Goal: Task Accomplishment & Management: Use online tool/utility

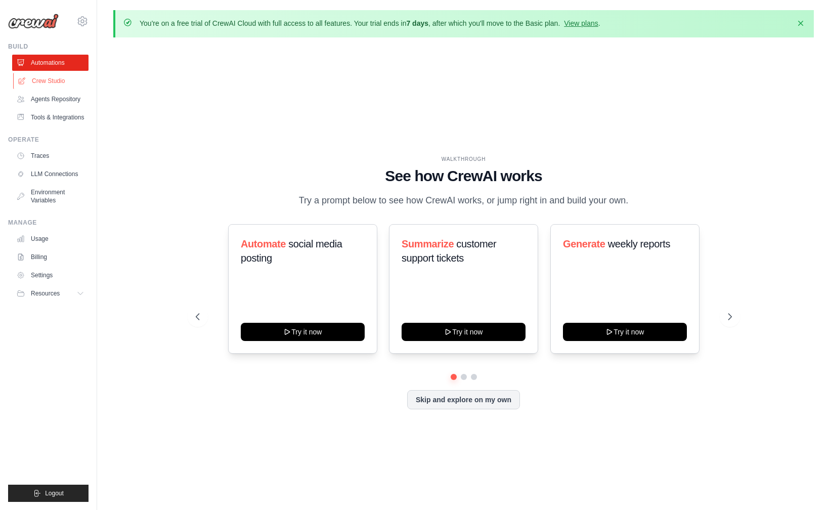
click at [56, 83] on link "Crew Studio" at bounding box center [51, 81] width 76 height 16
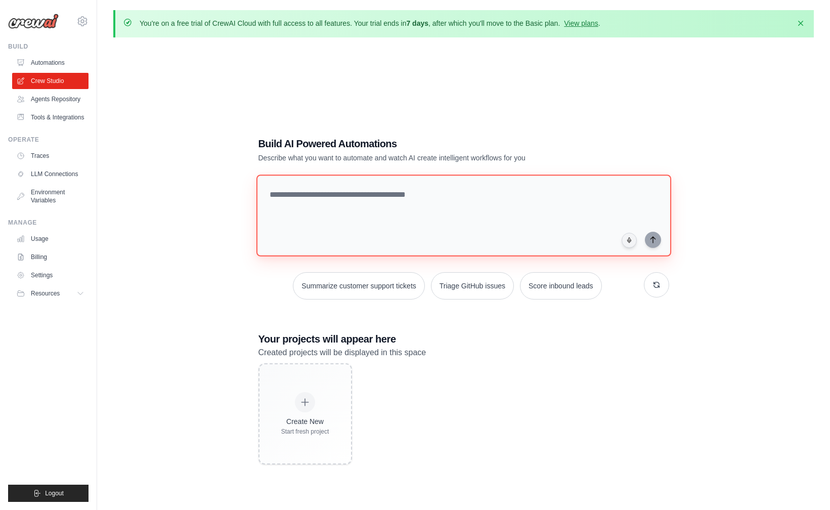
click at [380, 222] on textarea at bounding box center [463, 216] width 415 height 82
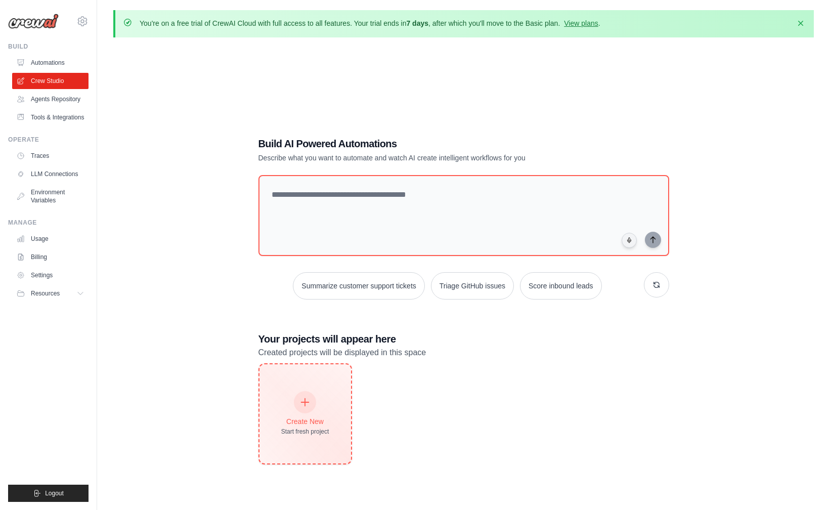
click at [332, 405] on div "Create New Start fresh project" at bounding box center [306, 413] width 92 height 99
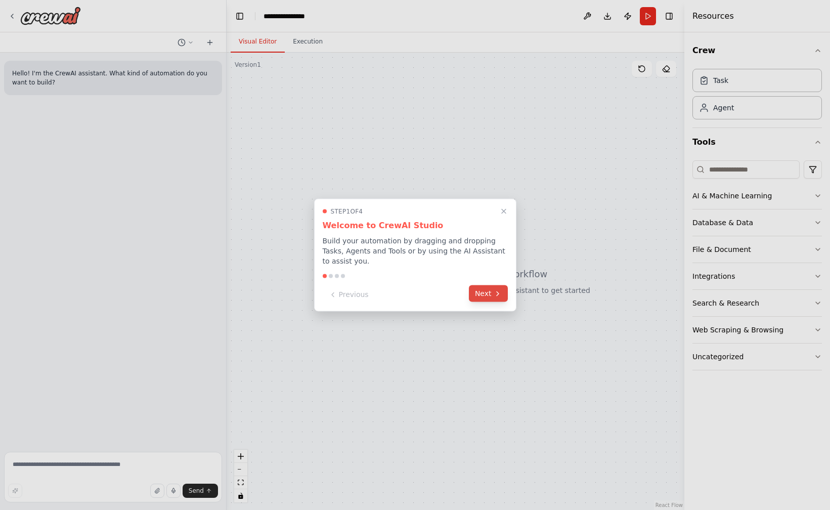
click at [505, 298] on button "Next" at bounding box center [488, 293] width 39 height 17
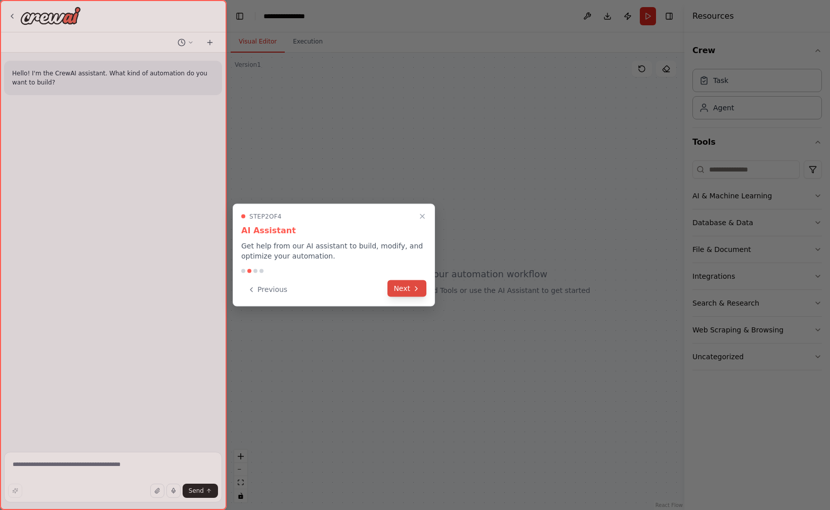
click at [417, 286] on icon at bounding box center [416, 288] width 8 height 8
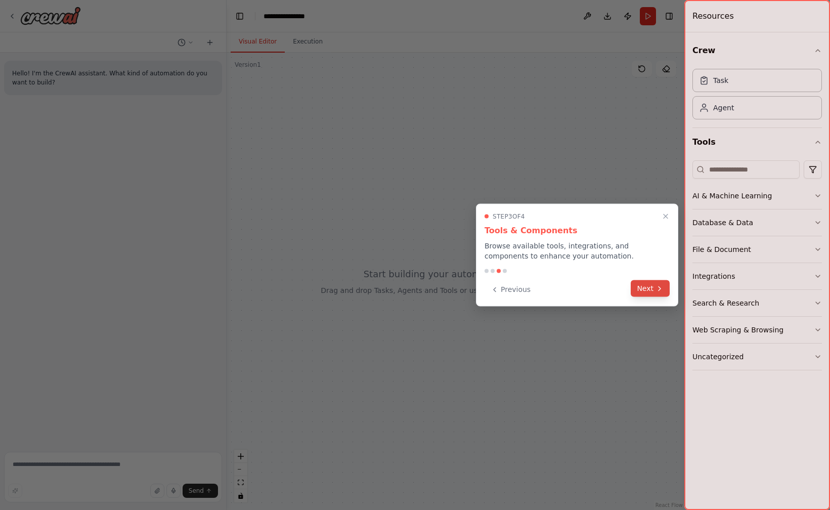
click at [656, 289] on icon at bounding box center [660, 288] width 8 height 8
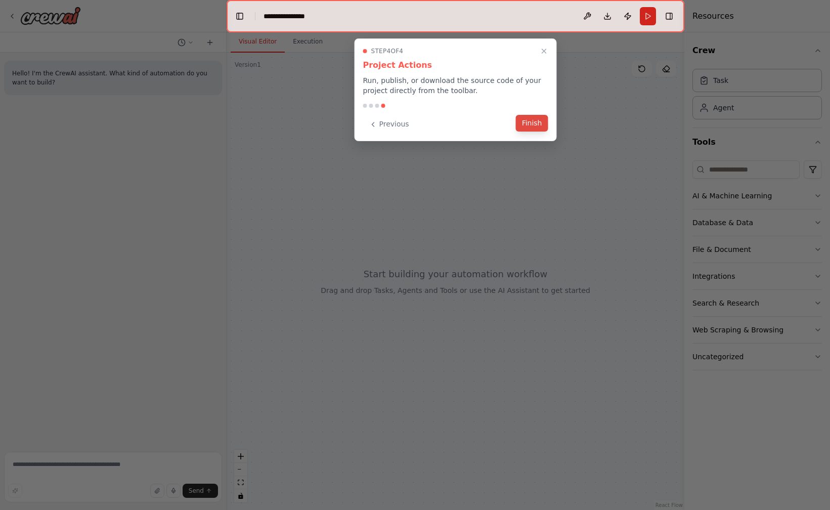
click at [534, 122] on button "Finish" at bounding box center [532, 123] width 32 height 17
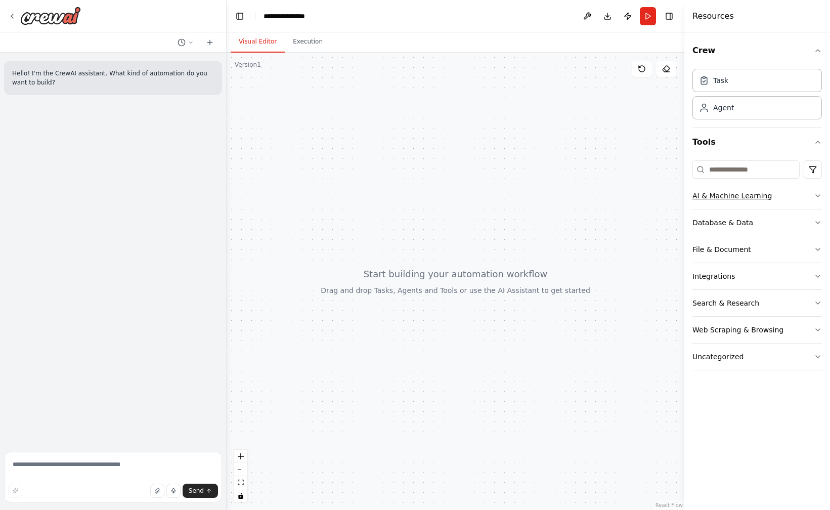
click at [761, 201] on button "AI & Machine Learning" at bounding box center [758, 196] width 130 height 26
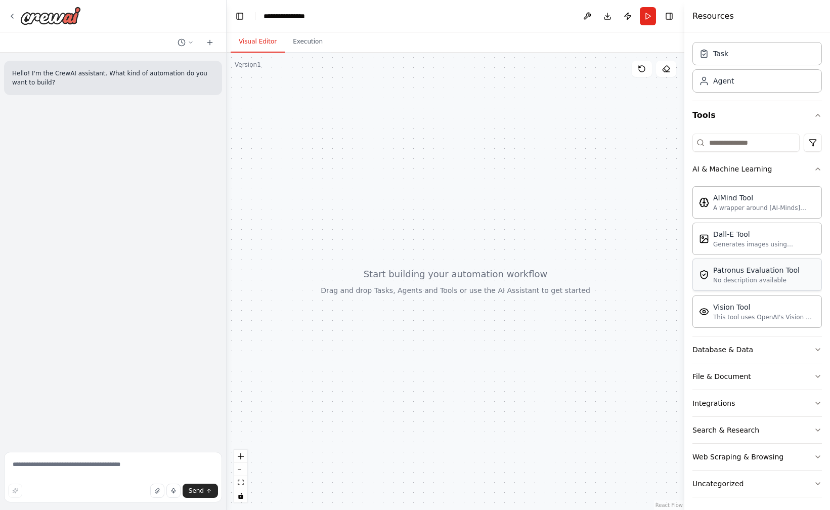
scroll to position [30, 0]
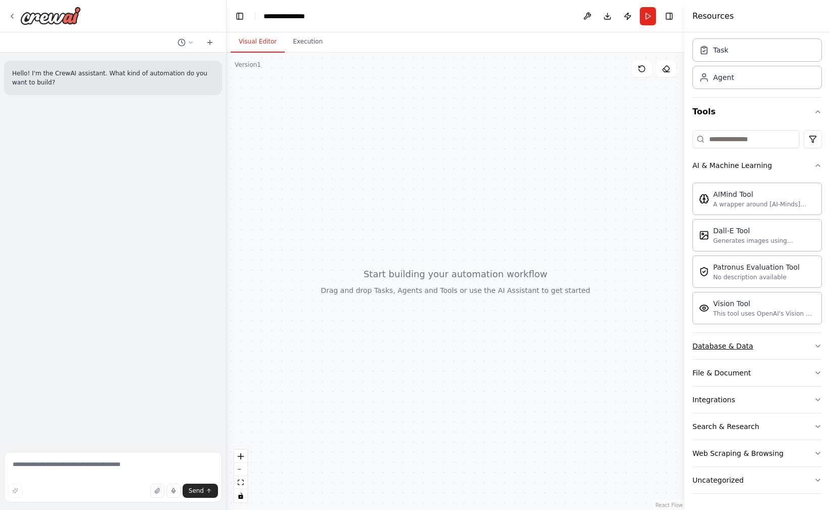
click at [781, 344] on button "Database & Data" at bounding box center [758, 346] width 130 height 26
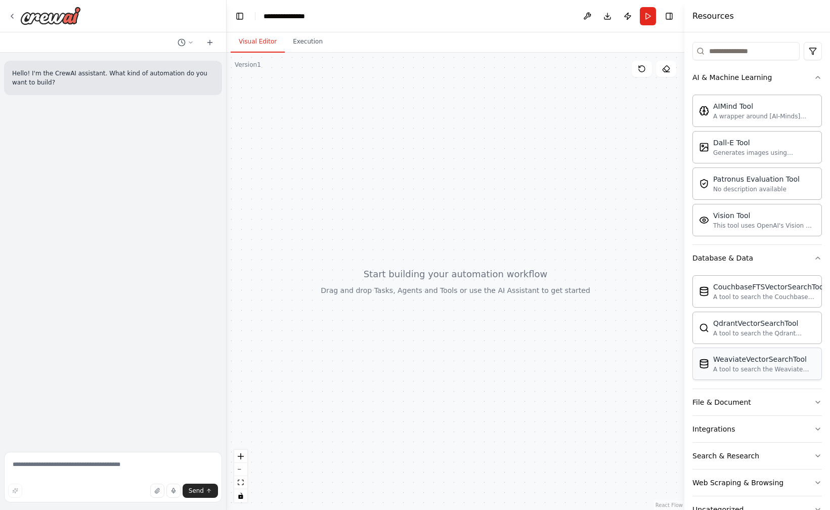
scroll to position [148, 0]
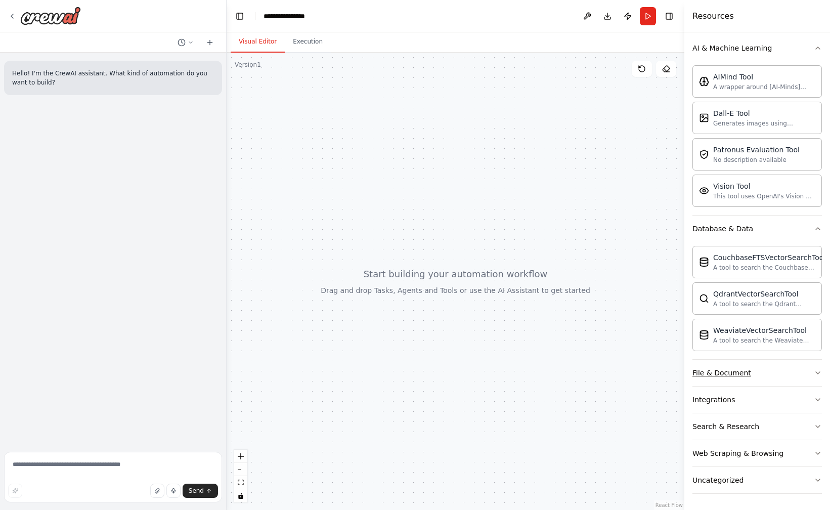
click at [775, 371] on button "File & Document" at bounding box center [758, 373] width 130 height 26
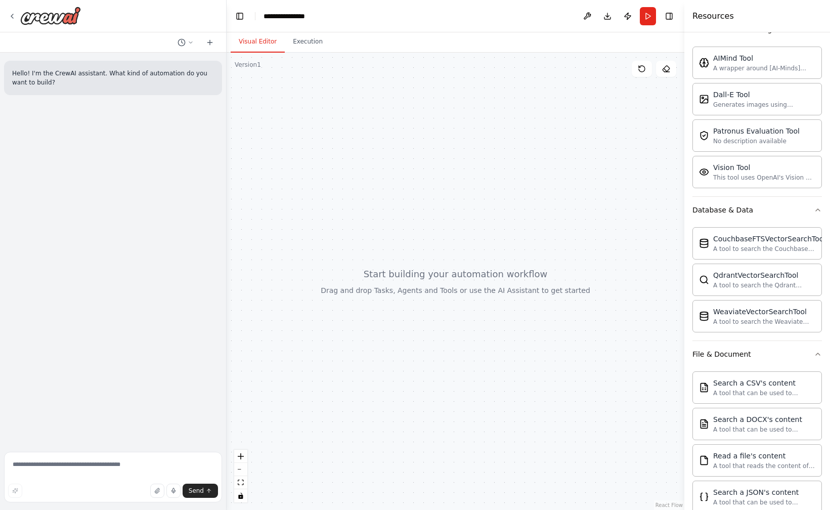
scroll to position [141, 0]
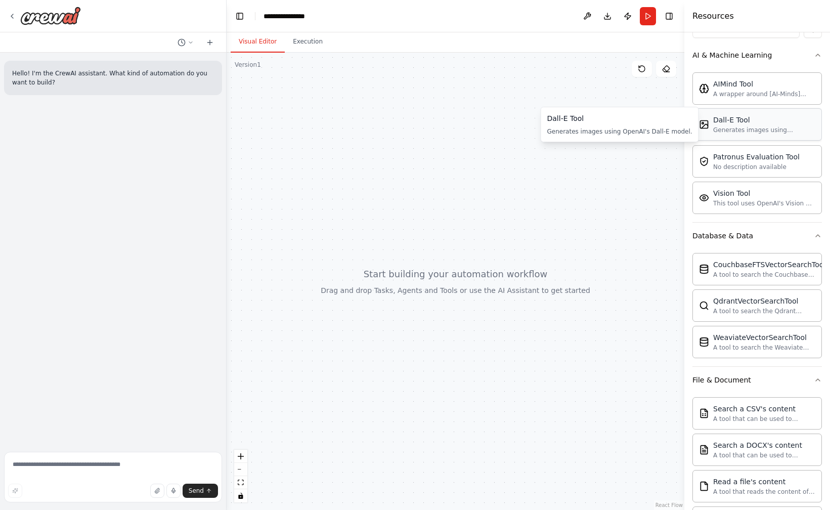
drag, startPoint x: 759, startPoint y: 131, endPoint x: 678, endPoint y: 152, distance: 83.6
click at [759, 122] on div "Dall-E Tool" at bounding box center [765, 120] width 102 height 10
drag, startPoint x: 754, startPoint y: 125, endPoint x: 745, endPoint y: 90, distance: 36.0
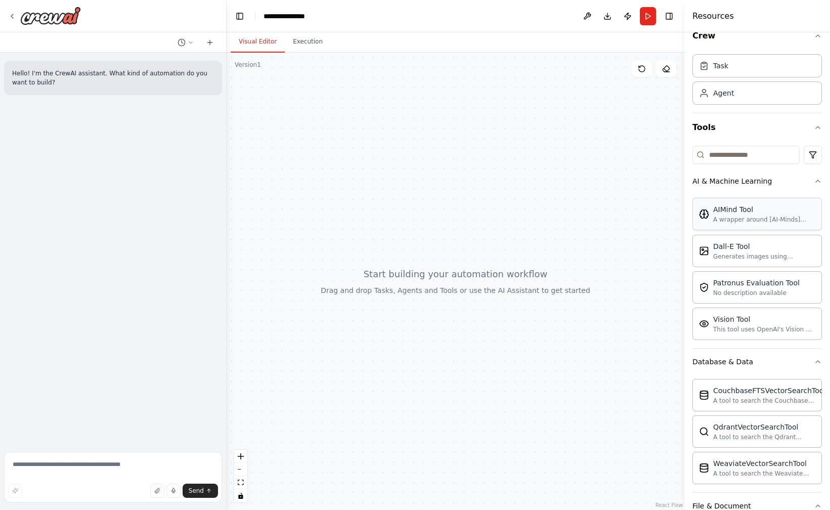
scroll to position [0, 0]
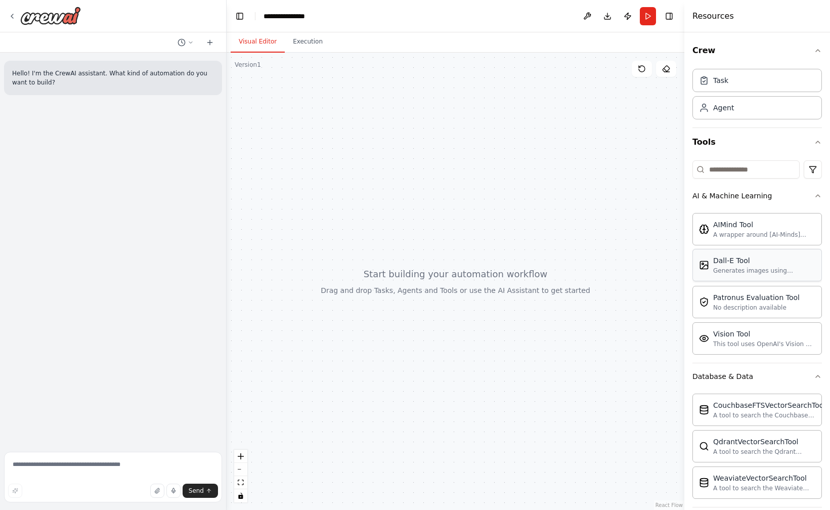
click at [785, 267] on div "Generates images using OpenAI's Dall-E model." at bounding box center [765, 271] width 102 height 8
click at [698, 271] on div "Dall-E Tool Generates images using OpenAI's Dall-E model." at bounding box center [758, 265] width 130 height 32
click at [528, 124] on div at bounding box center [456, 281] width 458 height 457
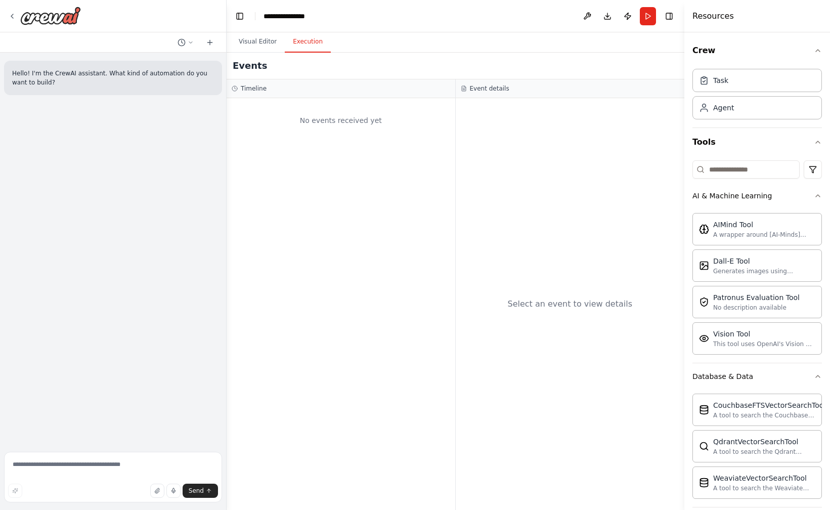
click at [319, 38] on button "Execution" at bounding box center [308, 41] width 46 height 21
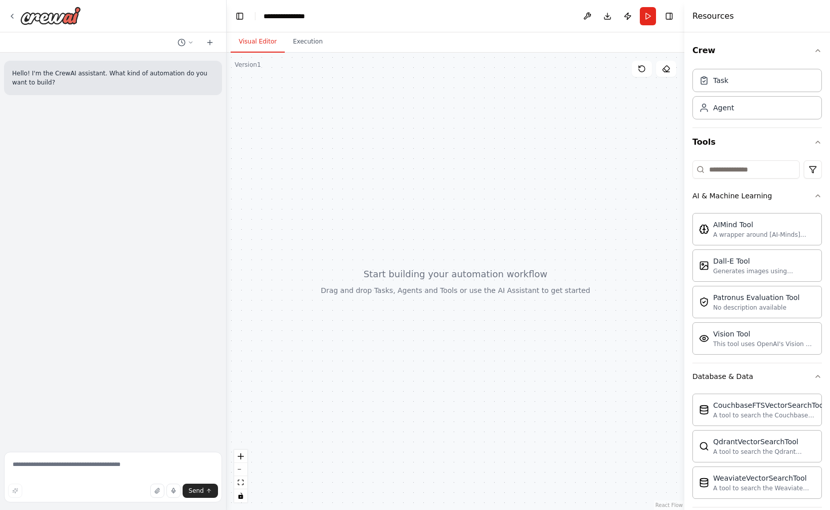
click at [265, 40] on button "Visual Editor" at bounding box center [258, 41] width 54 height 21
click at [746, 83] on div "Task" at bounding box center [758, 79] width 130 height 23
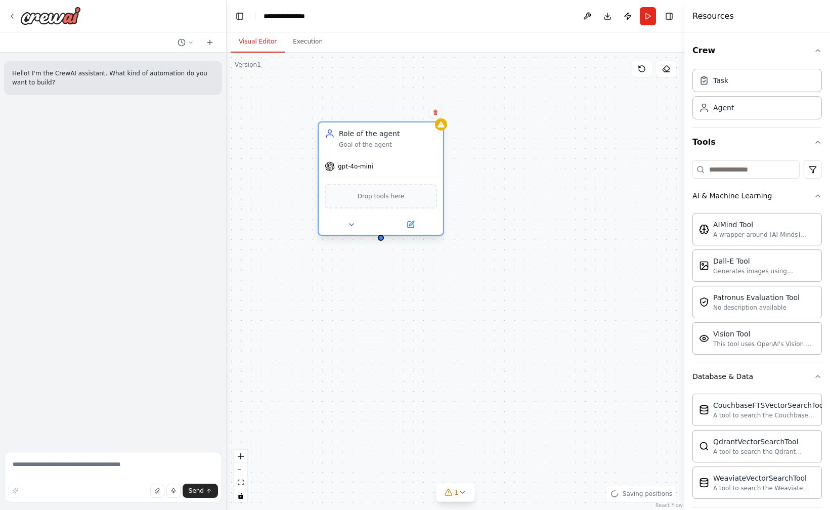
drag, startPoint x: 619, startPoint y: 163, endPoint x: 396, endPoint y: 147, distance: 223.3
click at [395, 147] on div "Goal of the agent" at bounding box center [388, 145] width 98 height 8
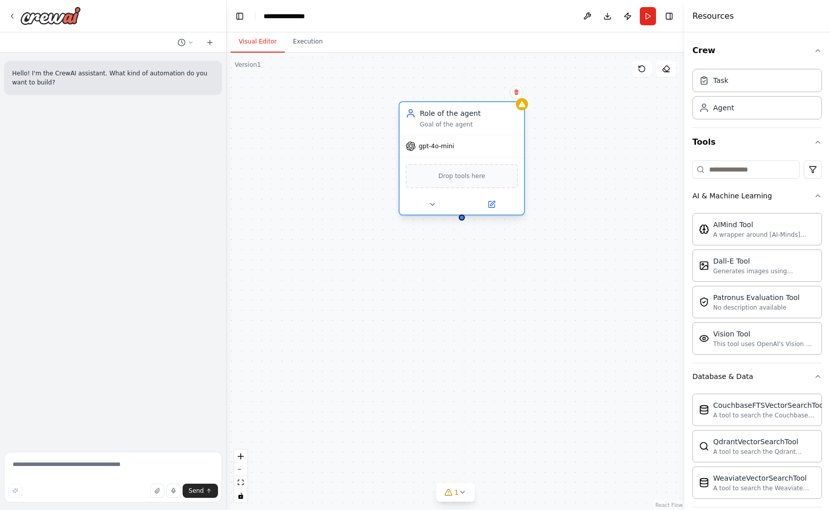
drag, startPoint x: 399, startPoint y: 146, endPoint x: 479, endPoint y: 123, distance: 83.3
click at [479, 123] on div "Goal of the agent" at bounding box center [469, 124] width 98 height 8
click at [470, 182] on div "Drop tools here" at bounding box center [462, 176] width 112 height 24
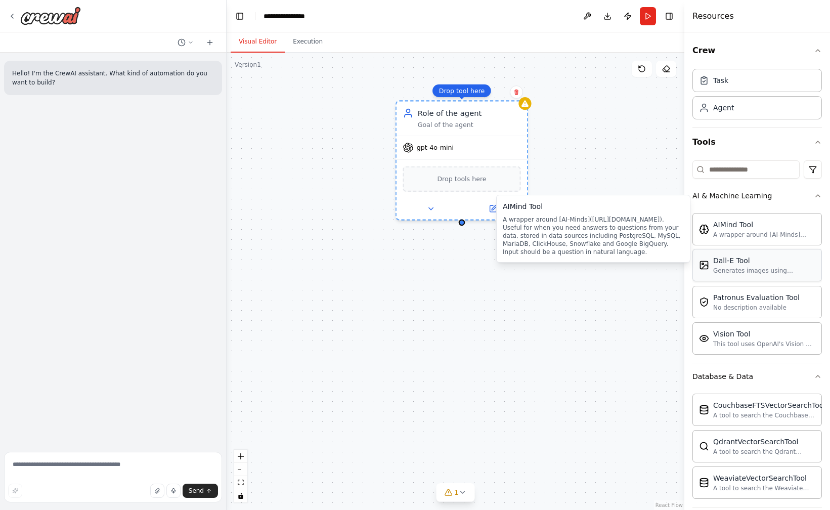
drag, startPoint x: 744, startPoint y: 225, endPoint x: 746, endPoint y: 269, distance: 43.6
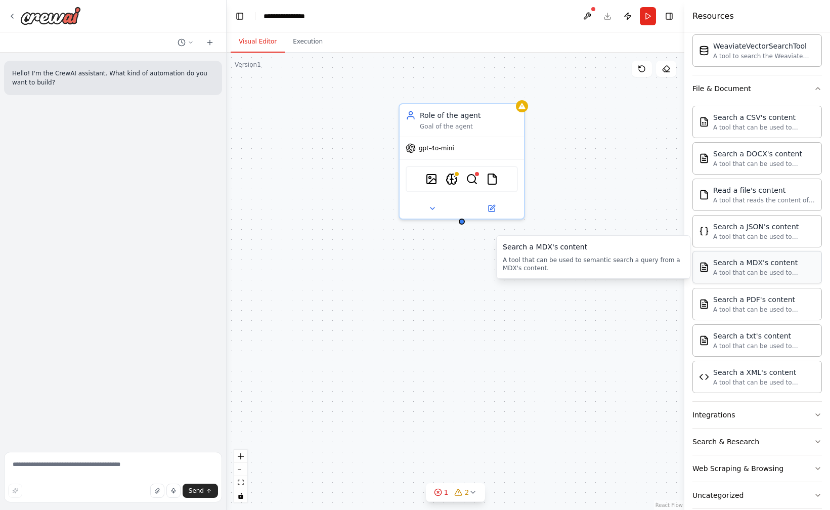
scroll to position [447, 0]
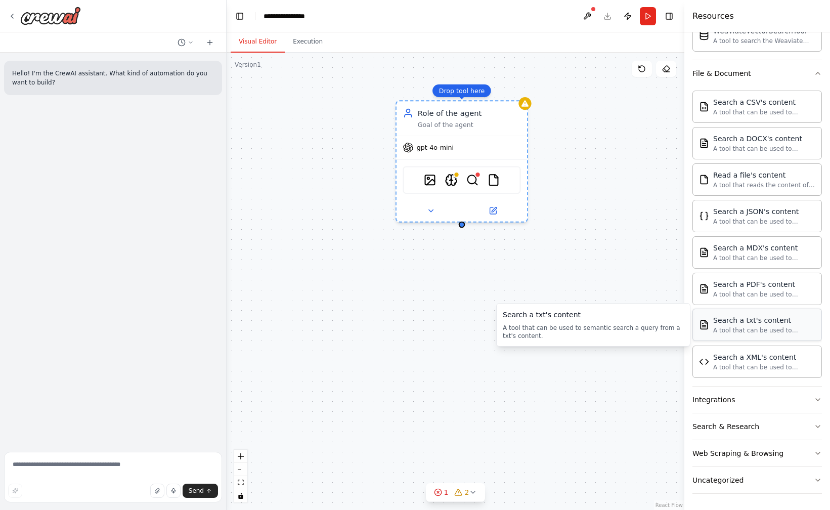
drag, startPoint x: 782, startPoint y: 322, endPoint x: 511, endPoint y: 159, distance: 316.3
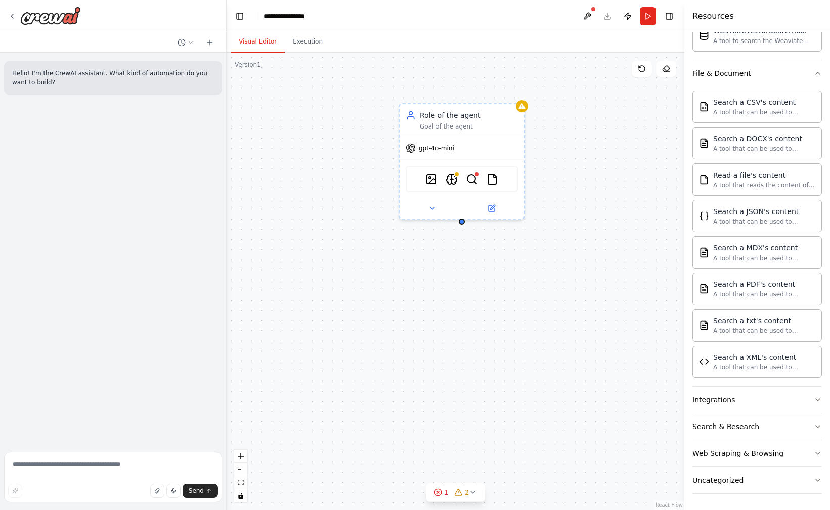
click at [782, 397] on button "Integrations" at bounding box center [758, 400] width 130 height 26
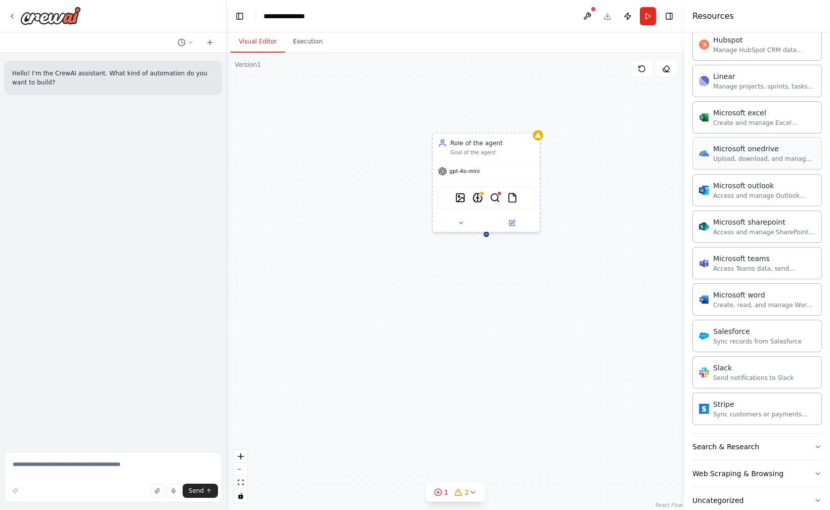
scroll to position [1075, 0]
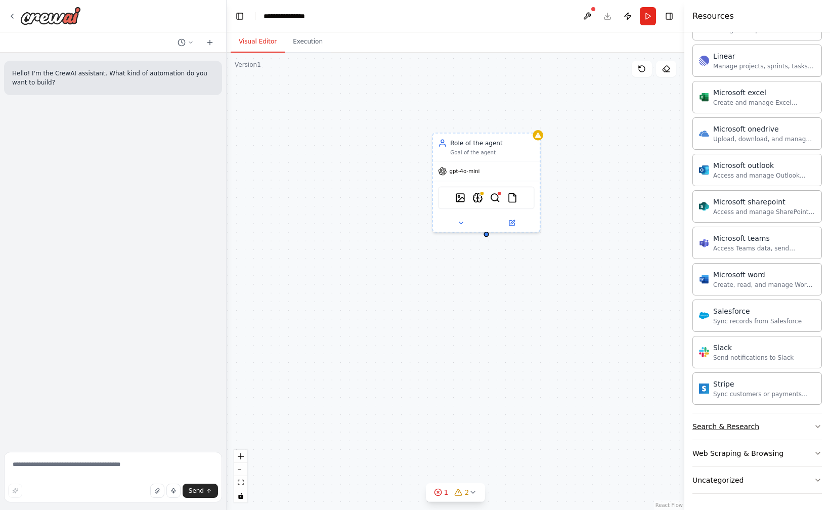
click at [727, 429] on div "Search & Research" at bounding box center [726, 427] width 67 height 10
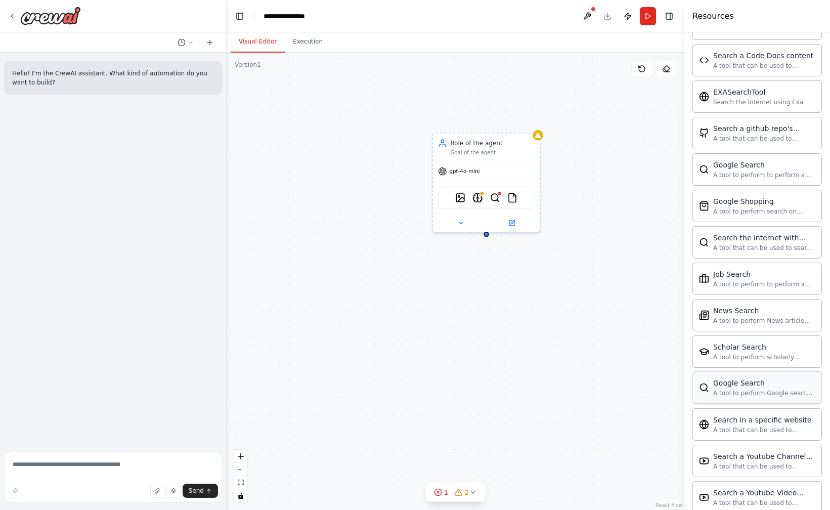
scroll to position [1593, 0]
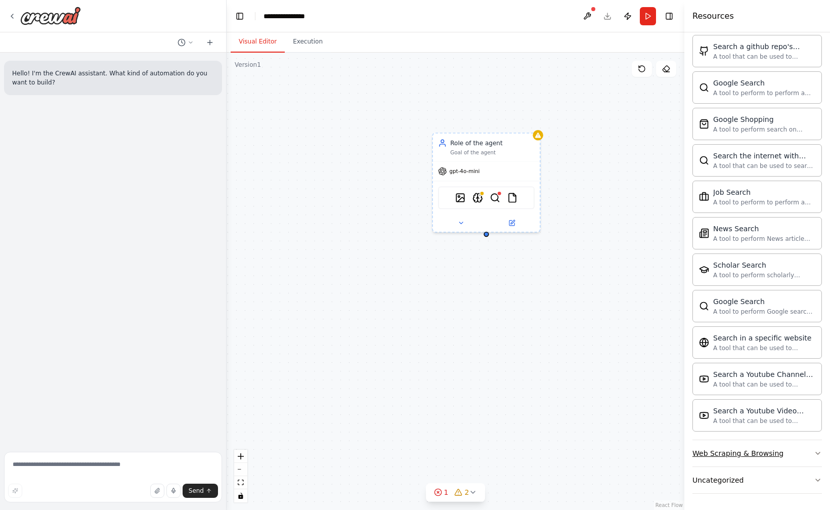
click at [747, 454] on div "Web Scraping & Browsing" at bounding box center [738, 453] width 91 height 10
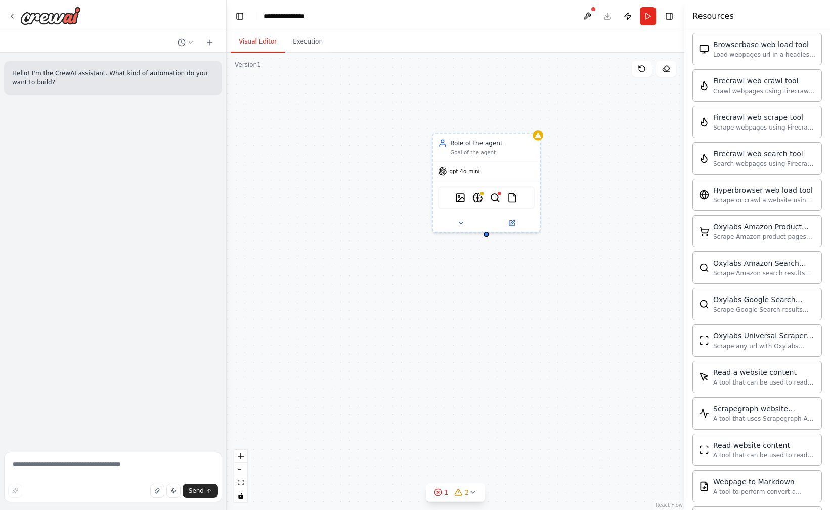
scroll to position [1970, 0]
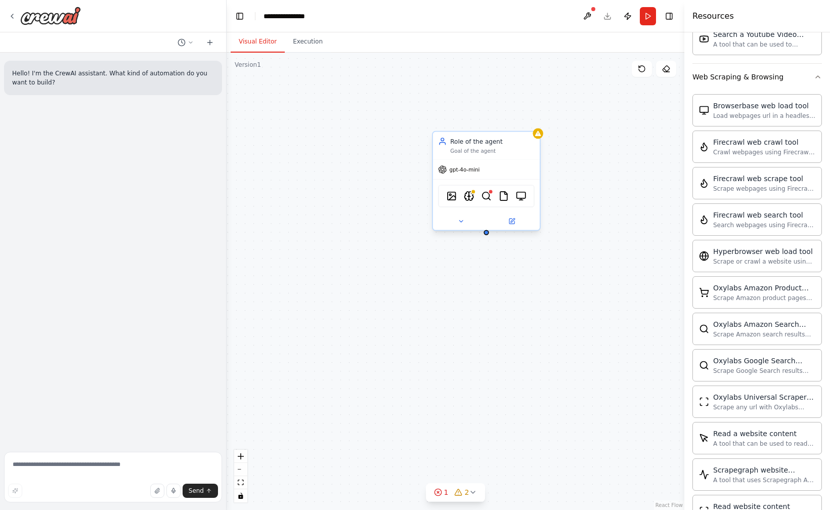
click at [469, 175] on div "gpt-4o-mini" at bounding box center [486, 169] width 107 height 19
click at [461, 216] on div at bounding box center [486, 221] width 107 height 17
click at [461, 219] on icon at bounding box center [460, 221] width 7 height 7
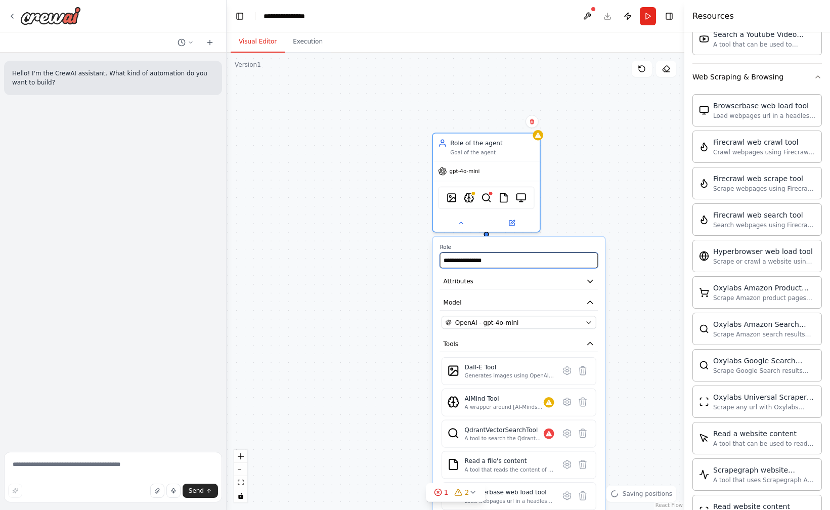
click at [505, 263] on input "**********" at bounding box center [519, 261] width 158 height 16
type input "*******"
click at [585, 209] on div "Role of the agent Goal of the agent gpt-4o-mini DallETool AIMindTool QdrantVect…" at bounding box center [456, 281] width 458 height 457
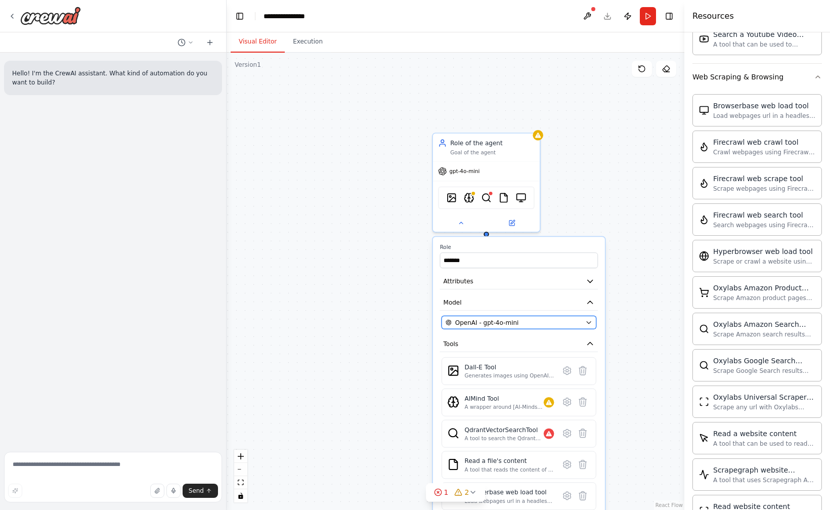
click at [550, 326] on div "OpenAI - gpt-4o-mini" at bounding box center [514, 322] width 137 height 9
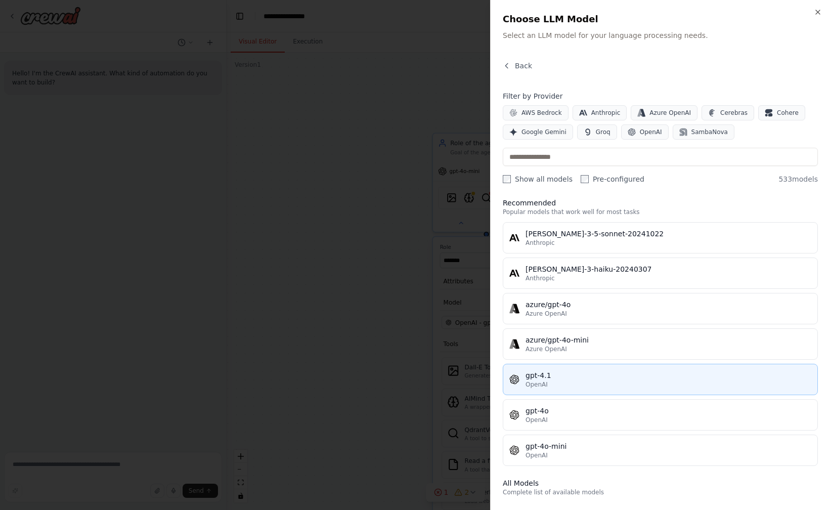
scroll to position [0, 0]
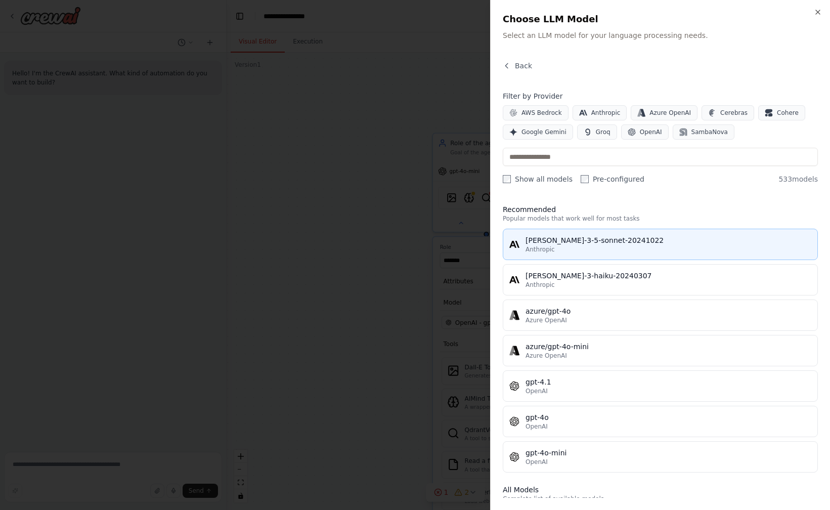
click at [617, 235] on div "claude-3-5-sonnet-20241022" at bounding box center [669, 240] width 286 height 10
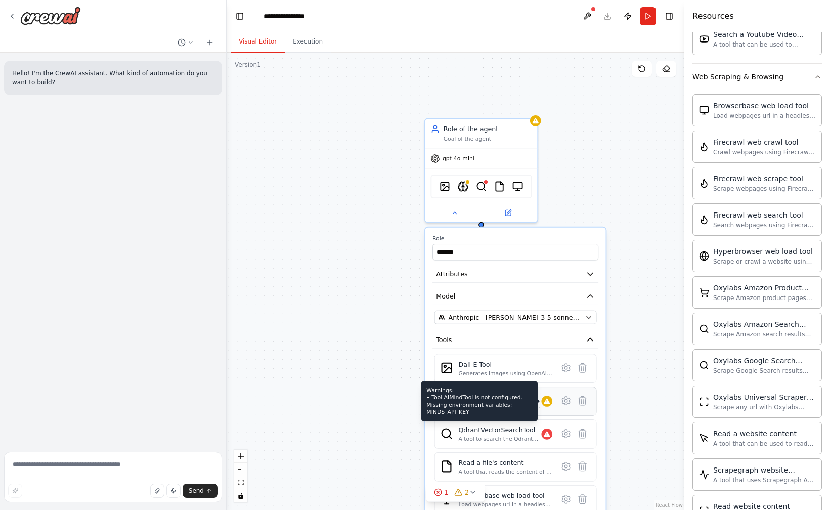
click at [547, 403] on icon at bounding box center [547, 402] width 6 height 6
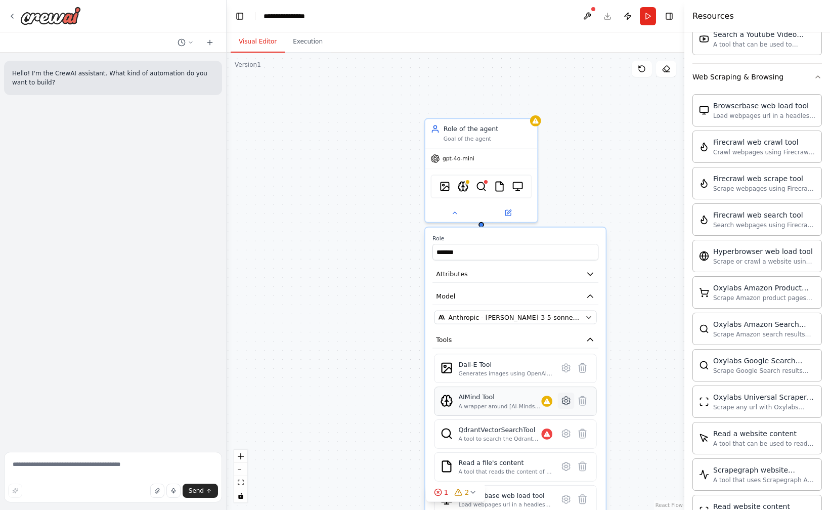
click at [567, 403] on icon at bounding box center [566, 401] width 8 height 8
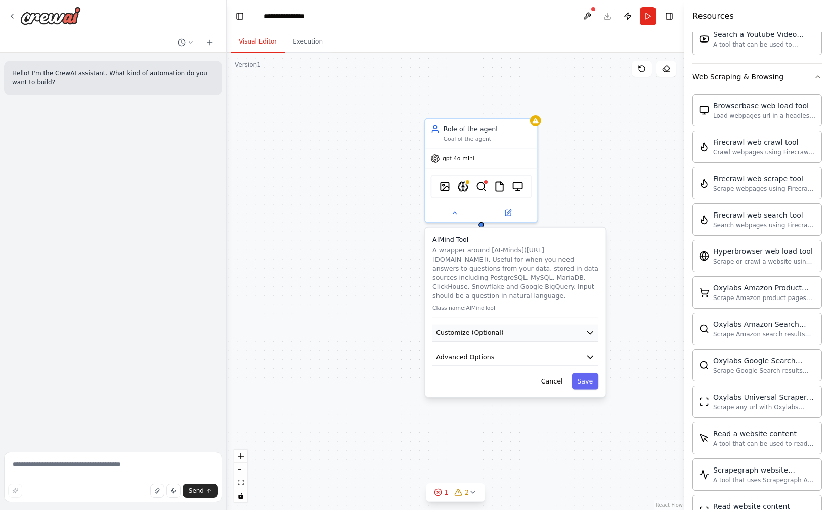
click at [532, 333] on button "Customize (Optional)" at bounding box center [516, 333] width 166 height 17
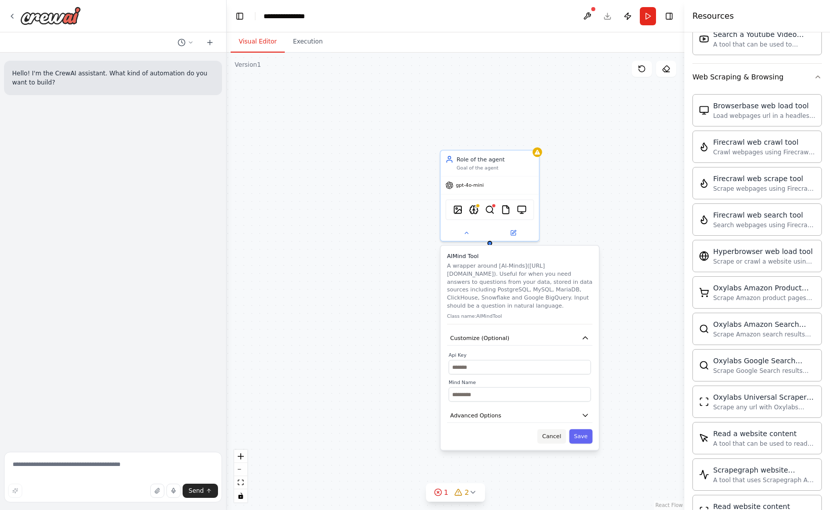
click at [560, 437] on button "Cancel" at bounding box center [552, 436] width 28 height 14
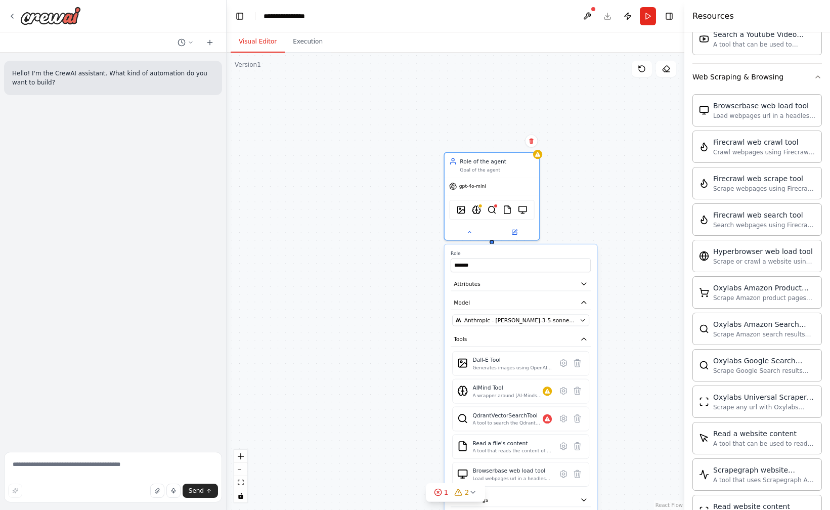
scroll to position [2148, 0]
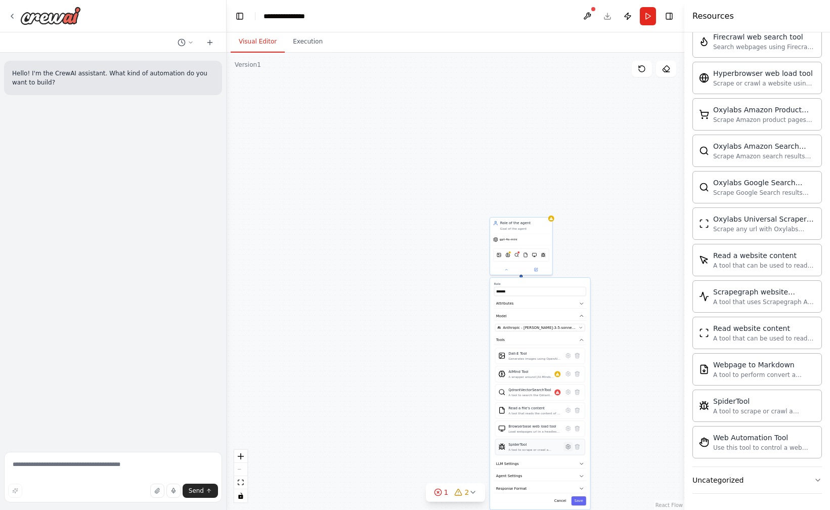
click at [571, 447] on button at bounding box center [568, 446] width 9 height 9
click at [561, 319] on button "Customize (Optional)" at bounding box center [540, 316] width 92 height 10
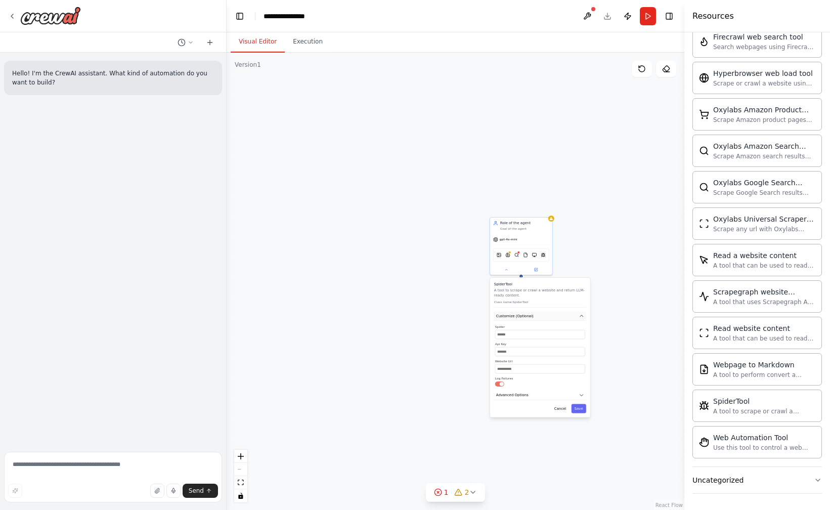
click at [561, 318] on button "Customize (Optional)" at bounding box center [540, 316] width 92 height 10
click at [555, 336] on div "SpiderTool A tool to scrape or crawl a website and return LLM-ready content. Cl…" at bounding box center [540, 315] width 100 height 74
click at [558, 330] on button "Advanced Options" at bounding box center [540, 330] width 92 height 10
click at [564, 317] on button "Customize (Optional)" at bounding box center [540, 316] width 92 height 10
click at [676, 430] on div "Role of the agent Goal of the agent gpt-4o-mini DallETool AIMindTool QdrantVect…" at bounding box center [456, 281] width 458 height 457
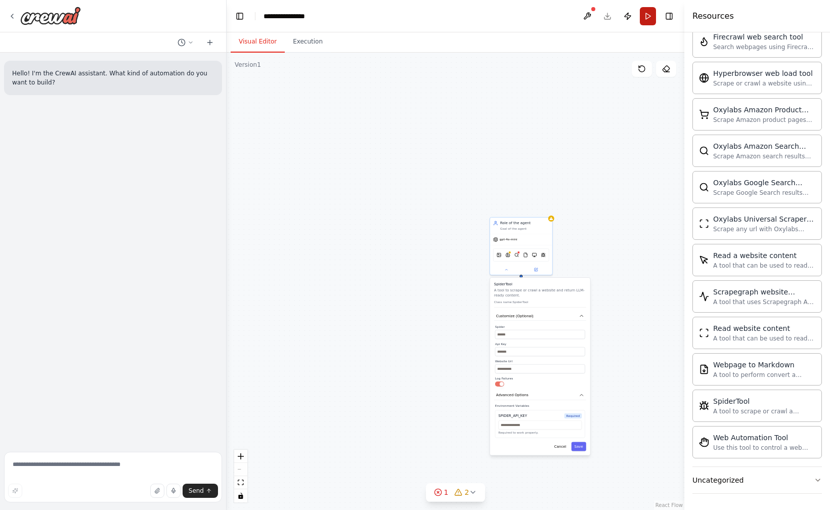
click at [652, 19] on button "Run" at bounding box center [648, 16] width 16 height 18
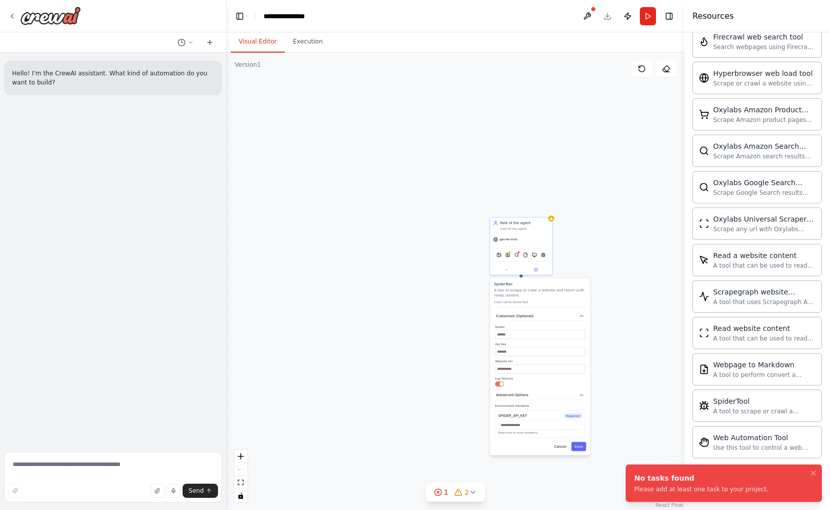
click at [605, 204] on div "Role of the agent Goal of the agent gpt-4o-mini DallETool AIMindTool QdrantVect…" at bounding box center [456, 281] width 458 height 457
click at [816, 474] on icon "Notifications (F8)" at bounding box center [814, 473] width 8 height 8
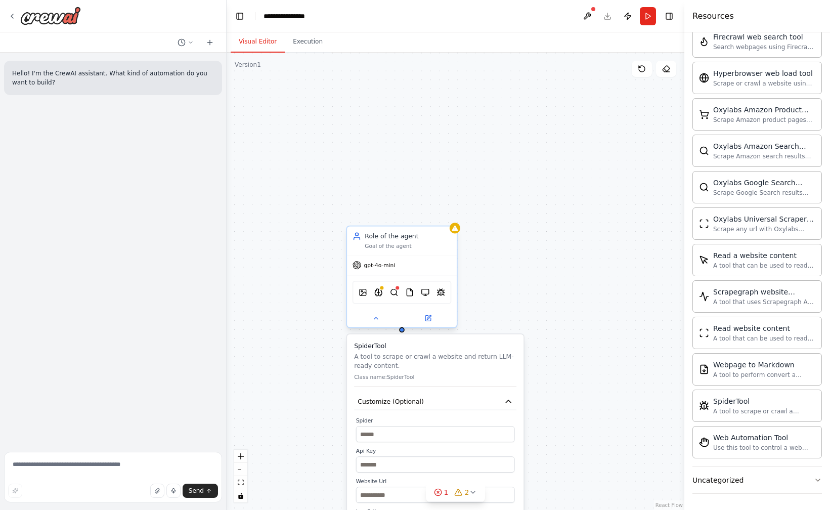
click at [428, 249] on div "Role of the agent Goal of the agent" at bounding box center [402, 240] width 110 height 28
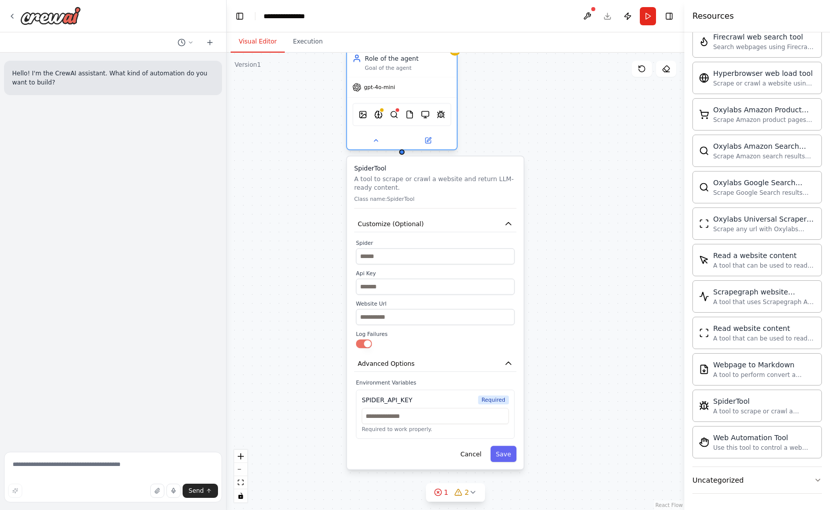
drag, startPoint x: 428, startPoint y: 249, endPoint x: 428, endPoint y: 72, distance: 177.1
click at [428, 72] on div "Role of the agent Goal of the agent" at bounding box center [402, 63] width 110 height 28
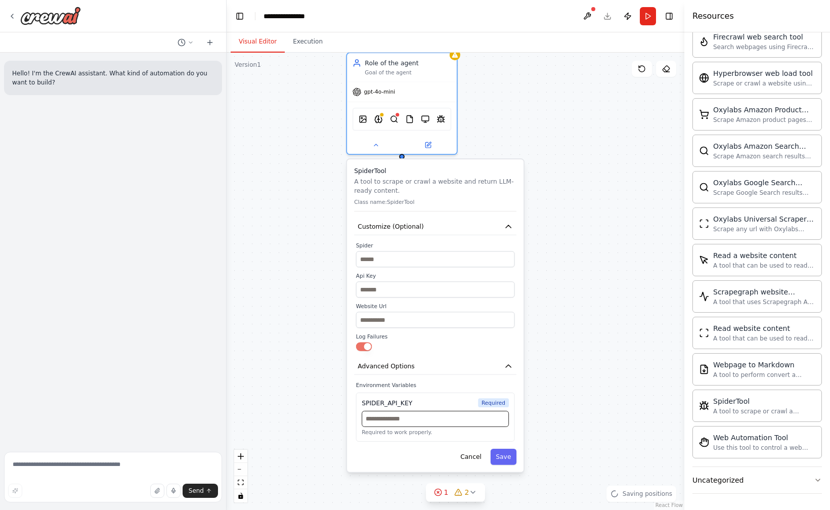
click at [452, 424] on input "text" at bounding box center [435, 419] width 147 height 16
click at [545, 446] on div "Role of the agent Goal of the agent gpt-4o-mini DallETool AIMindTool QdrantVect…" at bounding box center [456, 281] width 458 height 457
click at [414, 120] on div "DallETool AIMindTool QdrantVectorSearchTool FileReadTool BrowserbaseLoadTool Sp…" at bounding box center [402, 117] width 99 height 23
click at [406, 118] on img at bounding box center [410, 117] width 9 height 11
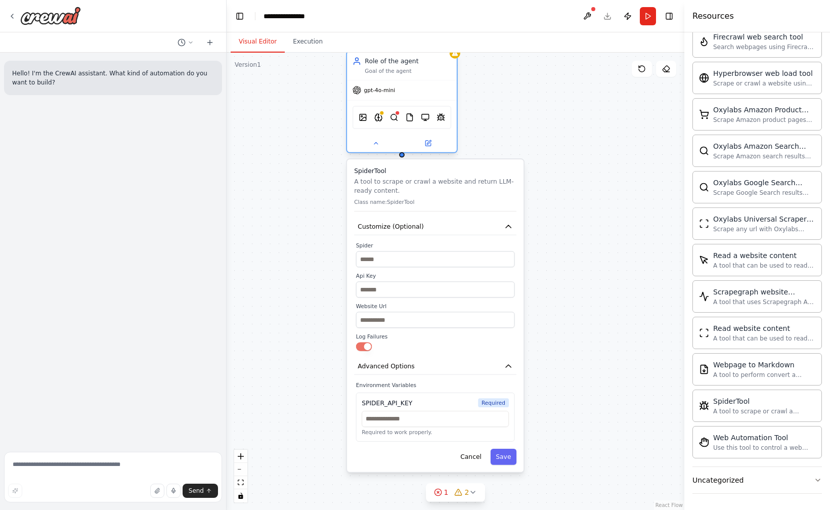
click at [377, 123] on div "DallETool AIMindTool QdrantVectorSearchTool FileReadTool BrowserbaseLoadTool Sp…" at bounding box center [402, 117] width 99 height 23
click at [378, 118] on img at bounding box center [378, 117] width 9 height 11
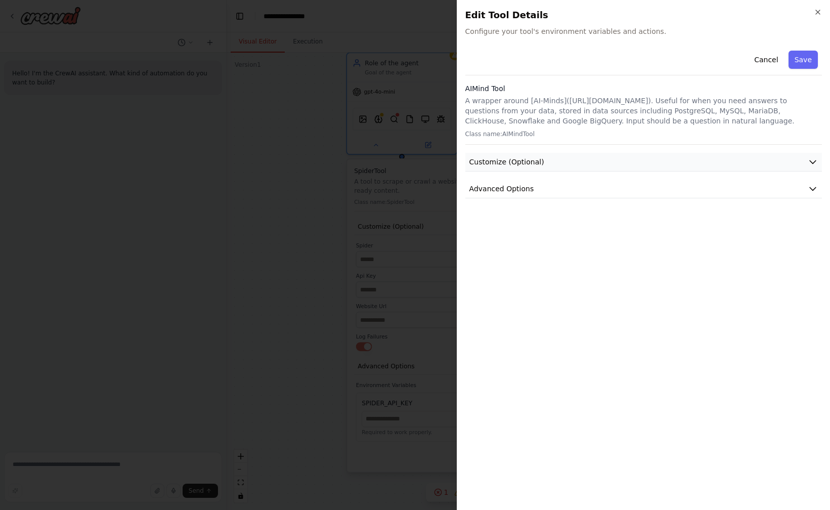
click at [536, 159] on span "Customize (Optional)" at bounding box center [507, 162] width 75 height 10
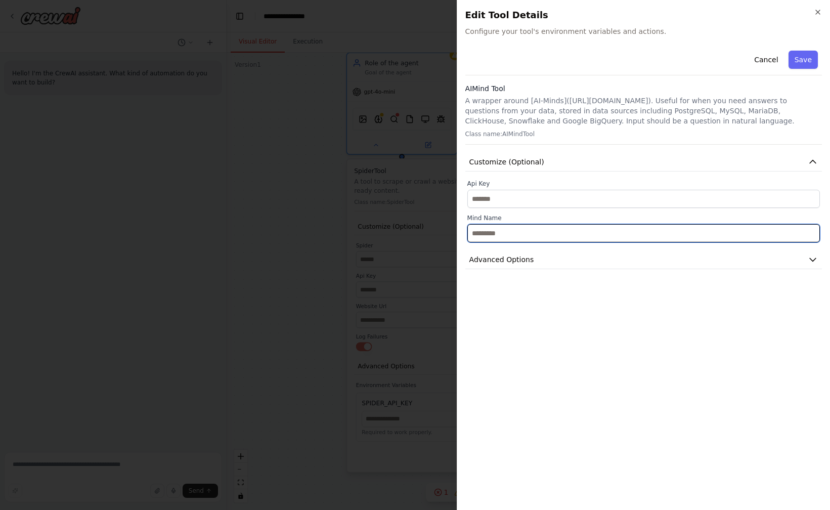
click at [551, 230] on input "text" at bounding box center [644, 233] width 353 height 18
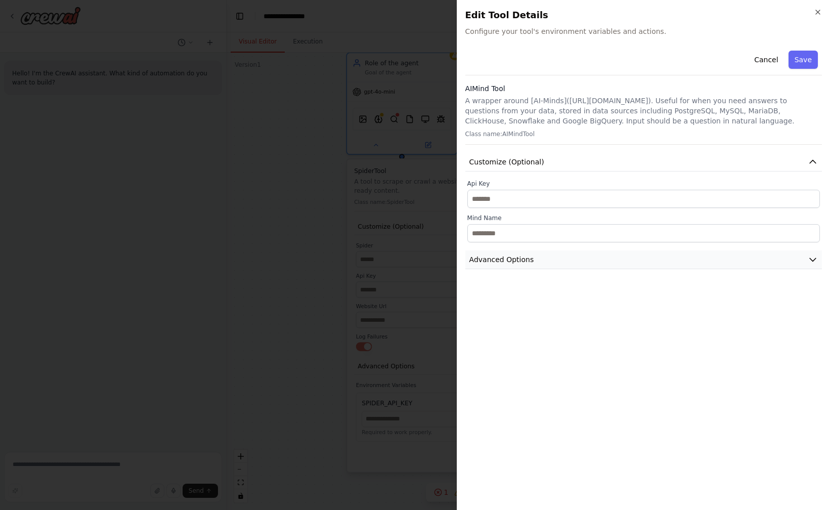
click at [546, 257] on button "Advanced Options" at bounding box center [644, 260] width 357 height 19
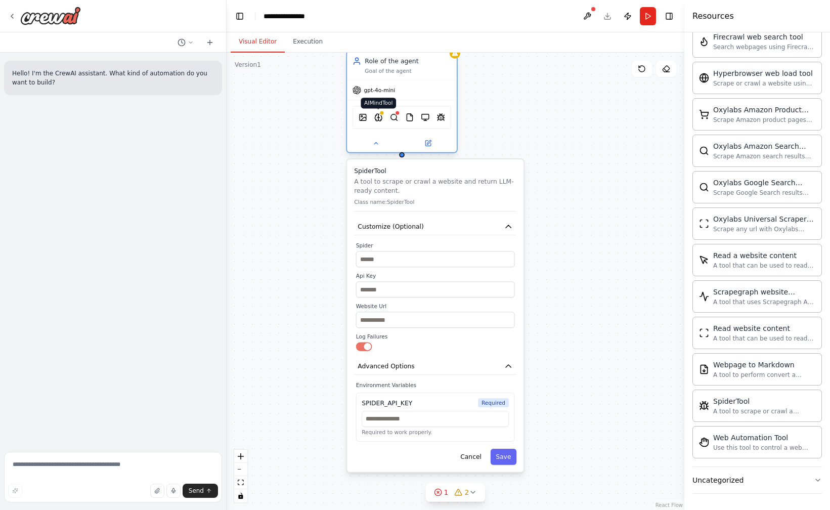
click at [383, 120] on img at bounding box center [378, 117] width 9 height 11
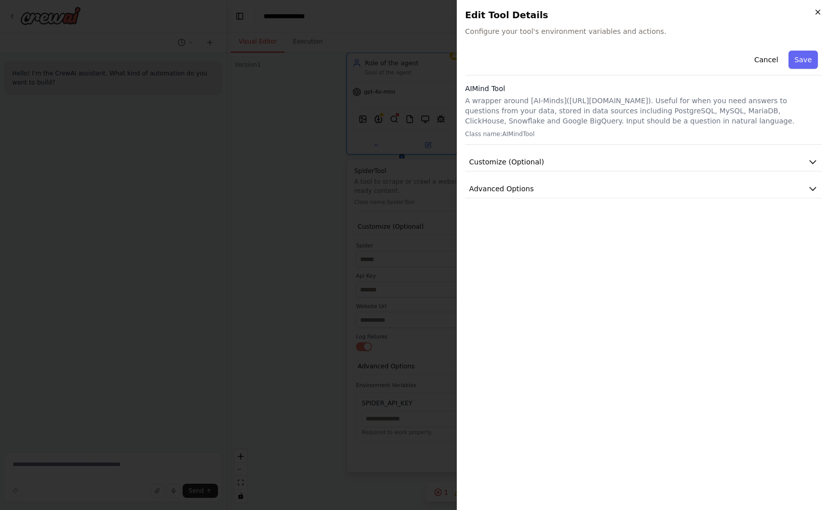
click at [817, 12] on icon "button" at bounding box center [818, 12] width 4 height 4
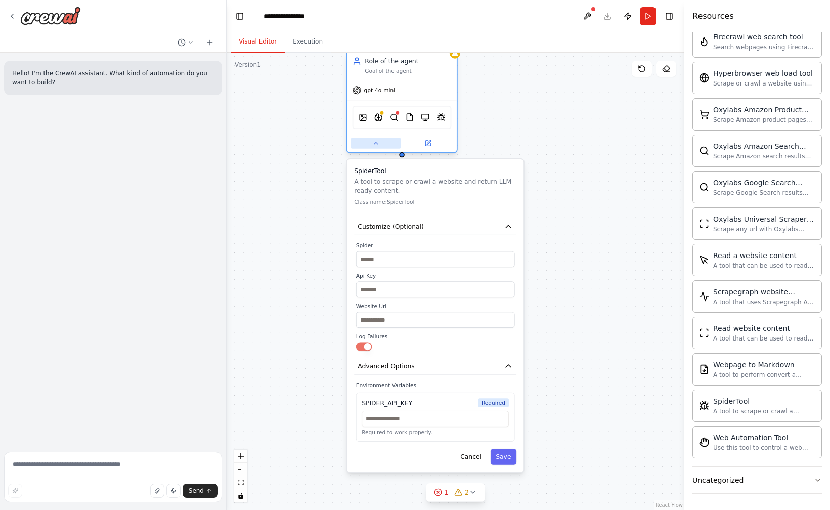
click at [377, 140] on icon at bounding box center [375, 143] width 7 height 7
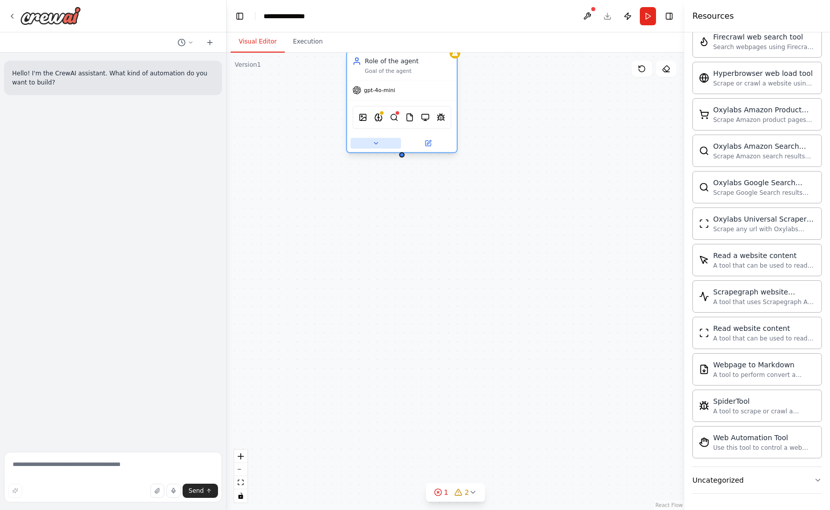
click at [377, 140] on icon at bounding box center [375, 143] width 7 height 7
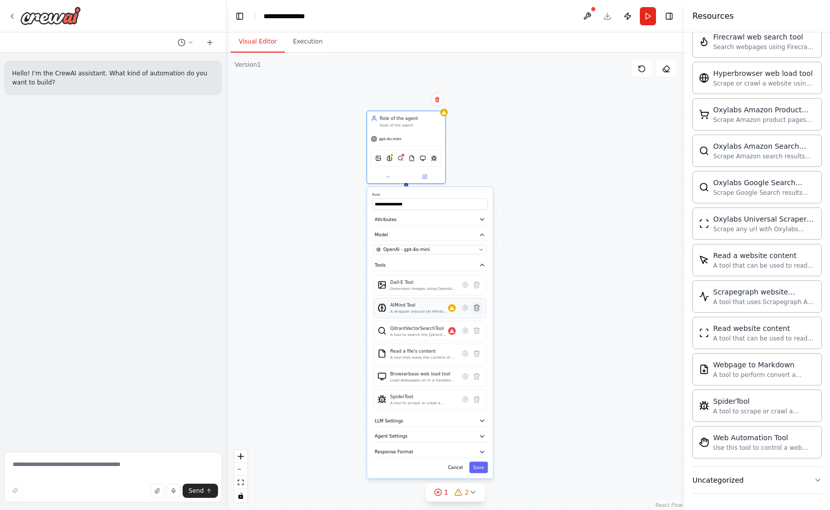
click at [474, 308] on icon at bounding box center [477, 308] width 8 height 8
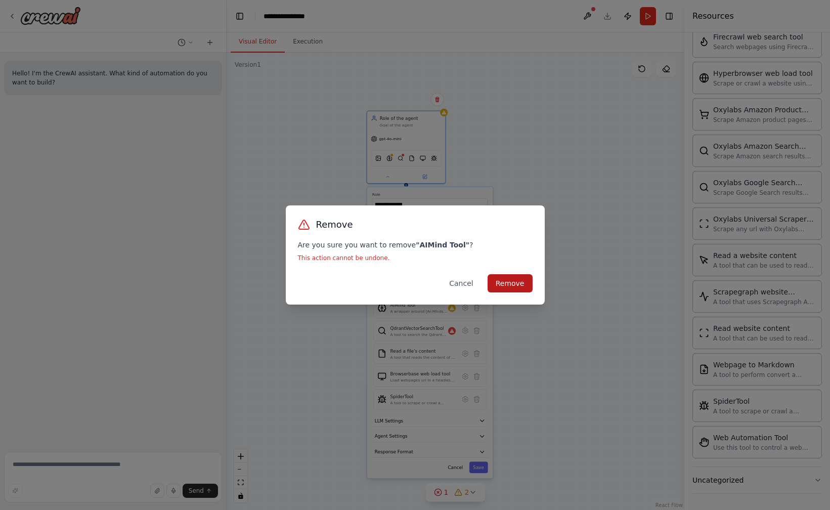
click at [511, 285] on button "Remove" at bounding box center [510, 283] width 45 height 18
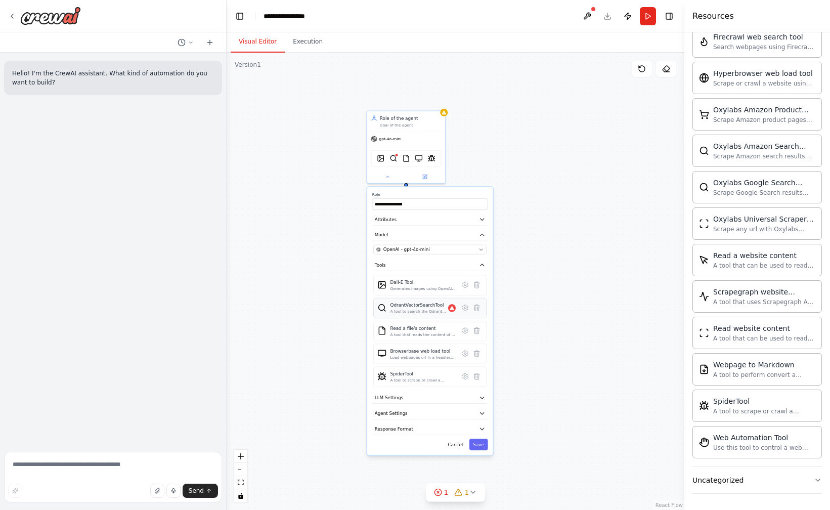
click at [426, 310] on div "A tool to search the Qdrant database for relevant information on internal docum…" at bounding box center [420, 311] width 58 height 5
